Goal: Task Accomplishment & Management: Manage account settings

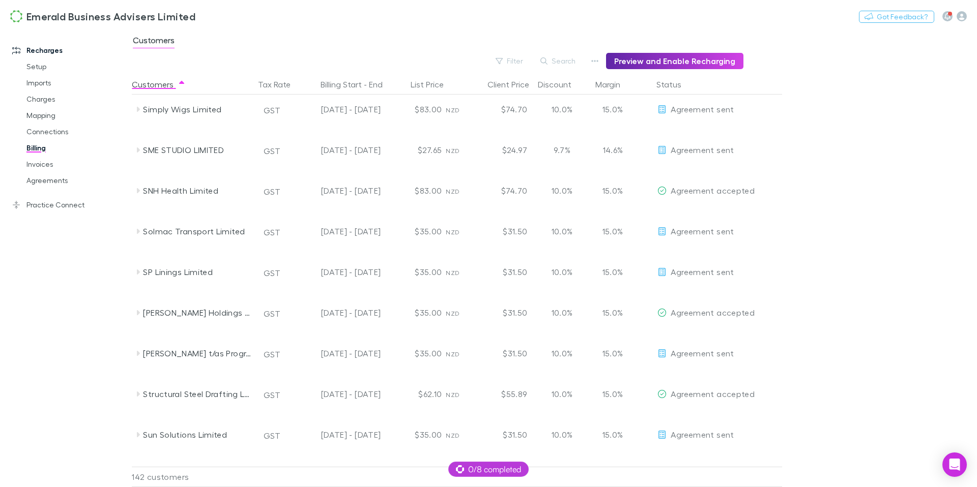
scroll to position [4758, 0]
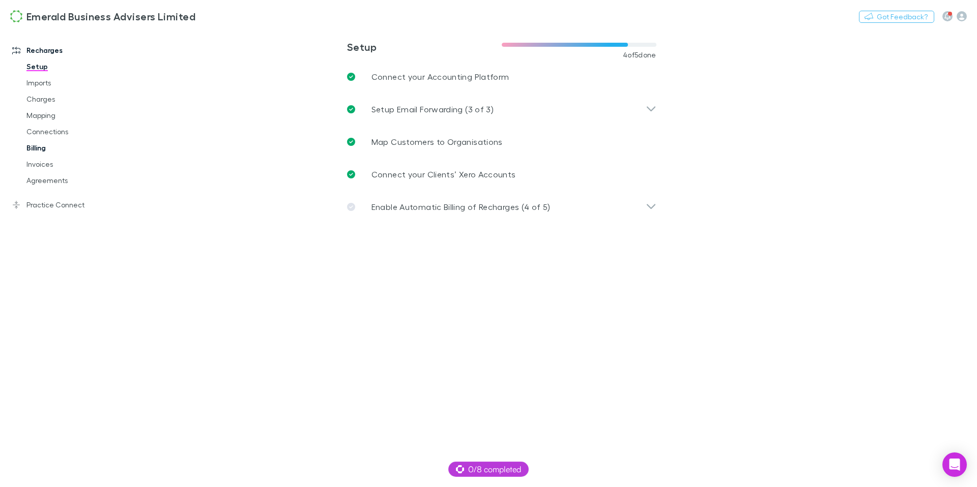
click at [39, 148] on link "Billing" at bounding box center [72, 148] width 113 height 16
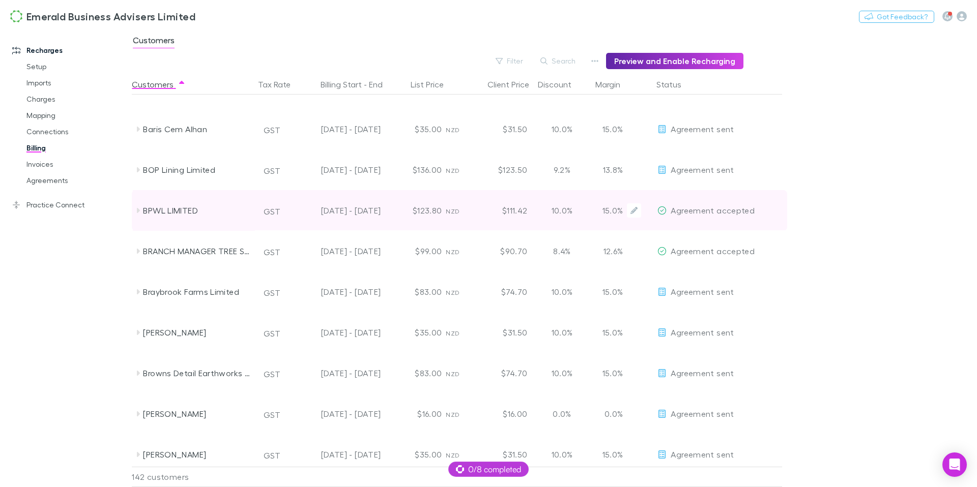
scroll to position [473, 0]
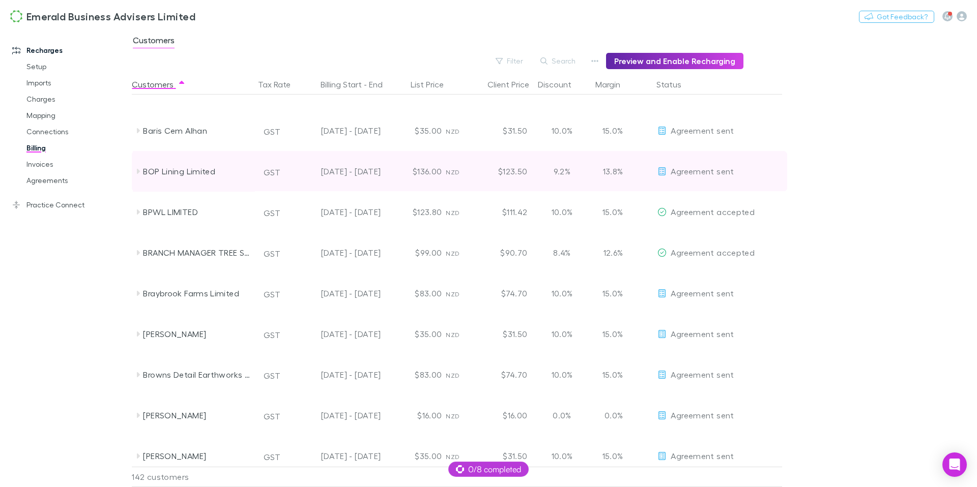
click at [136, 171] on icon at bounding box center [138, 171] width 8 height 8
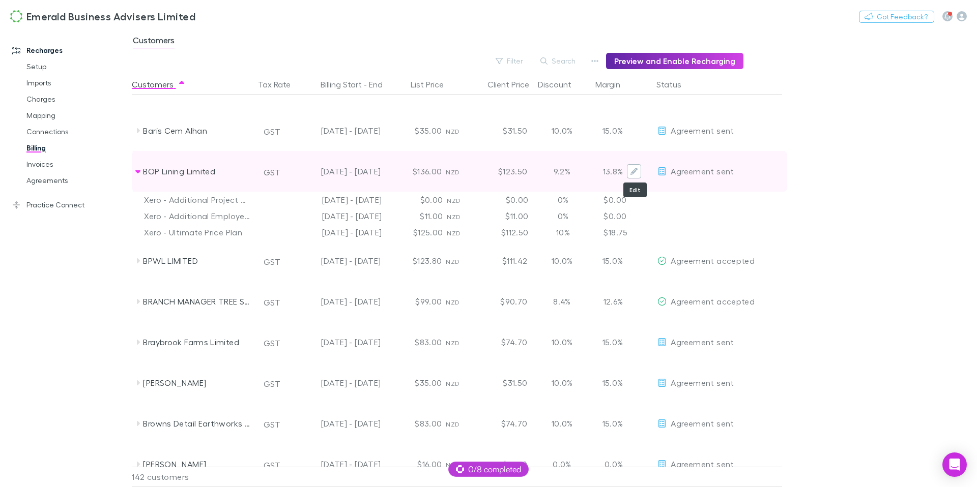
click at [638, 174] on button "Edit" at bounding box center [634, 171] width 14 height 14
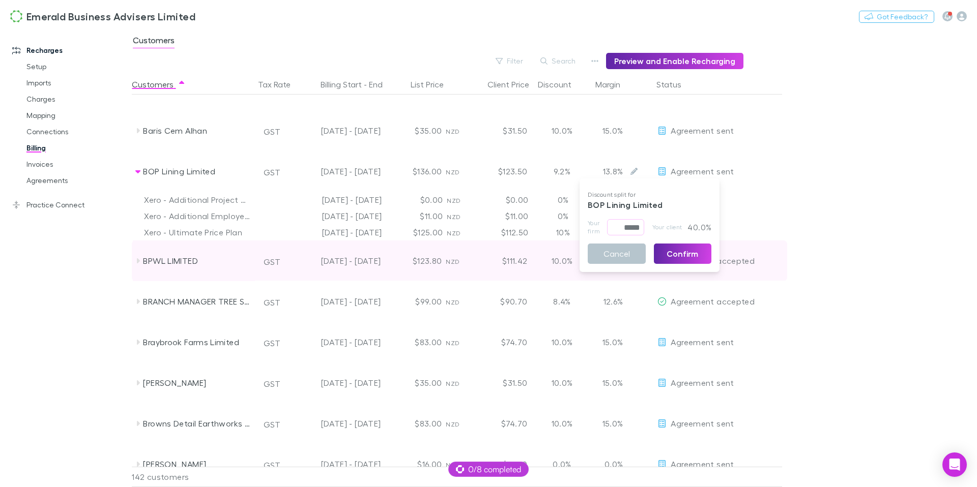
click at [612, 252] on button "Cancel" at bounding box center [617, 254] width 58 height 20
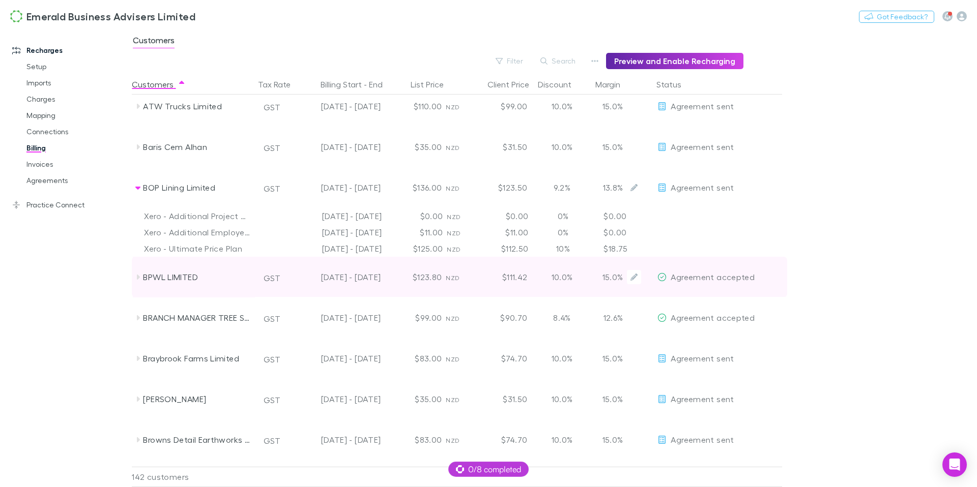
scroll to position [450, 0]
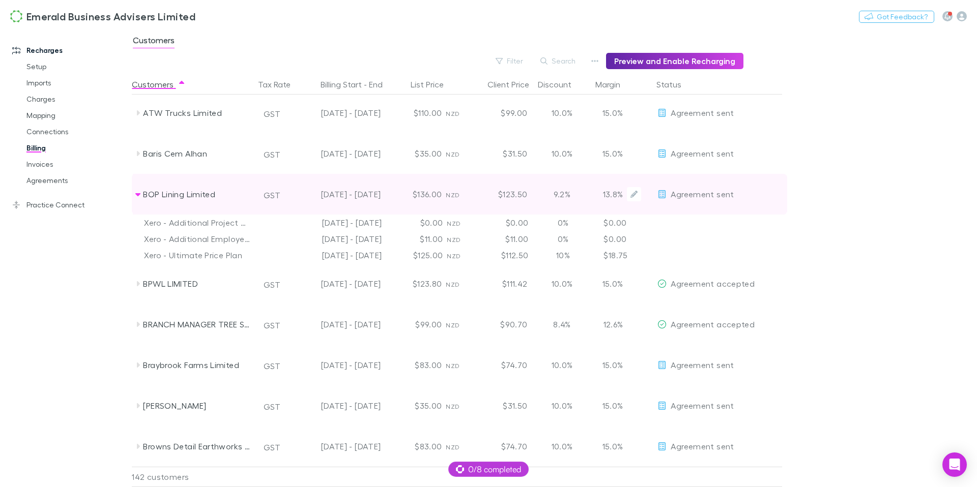
click at [522, 197] on div "$123.50" at bounding box center [500, 194] width 61 height 41
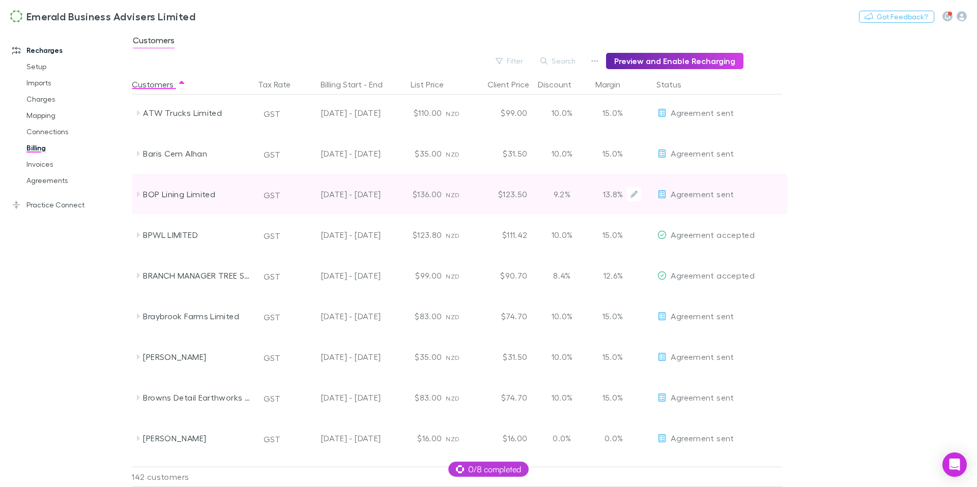
click at [513, 191] on div "$123.50" at bounding box center [500, 194] width 61 height 41
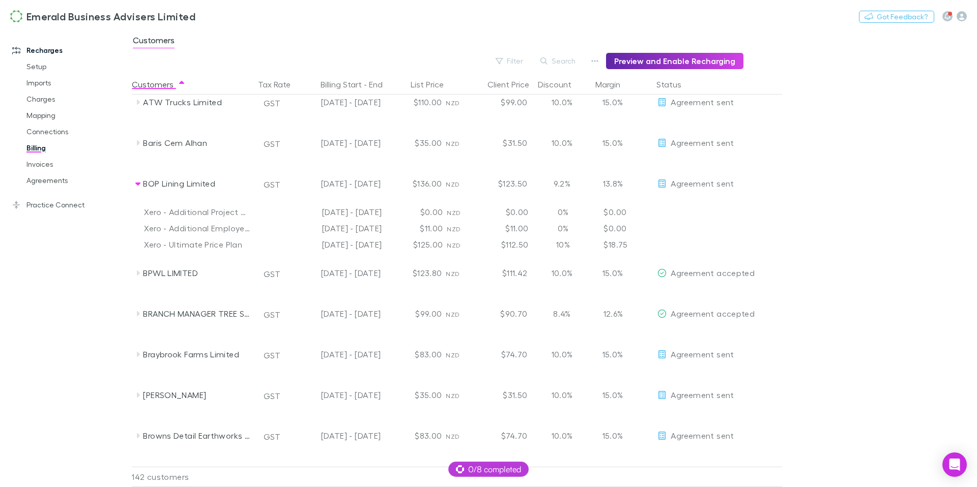
scroll to position [462, 0]
